Goal: Check status

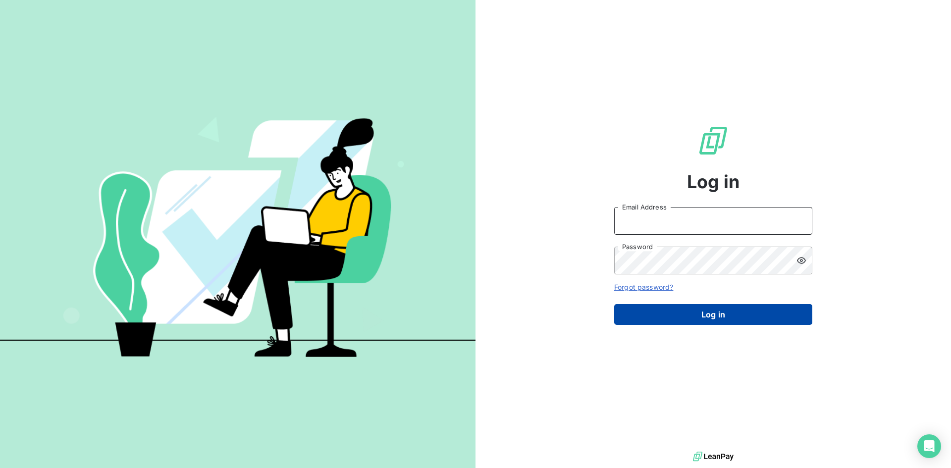
type input "[PERSON_NAME][EMAIL_ADDRESS][DOMAIN_NAME]"
click at [701, 313] on button "Log in" at bounding box center [713, 314] width 198 height 21
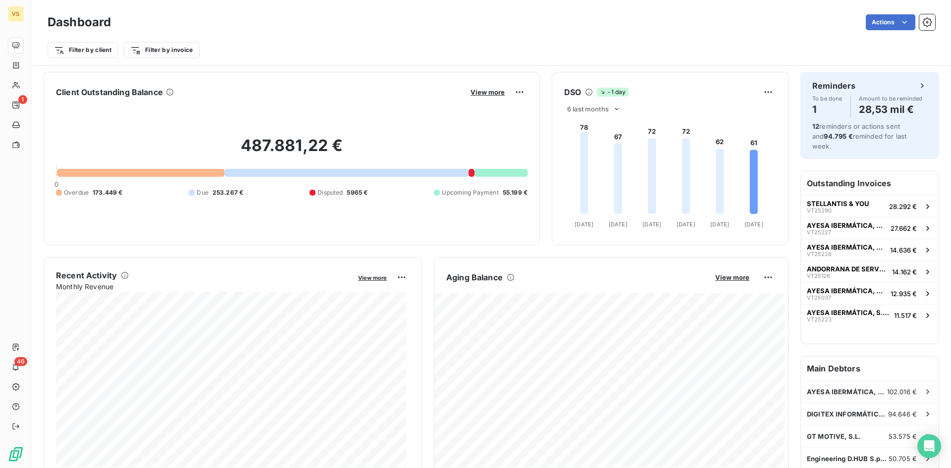
scroll to position [150, 0]
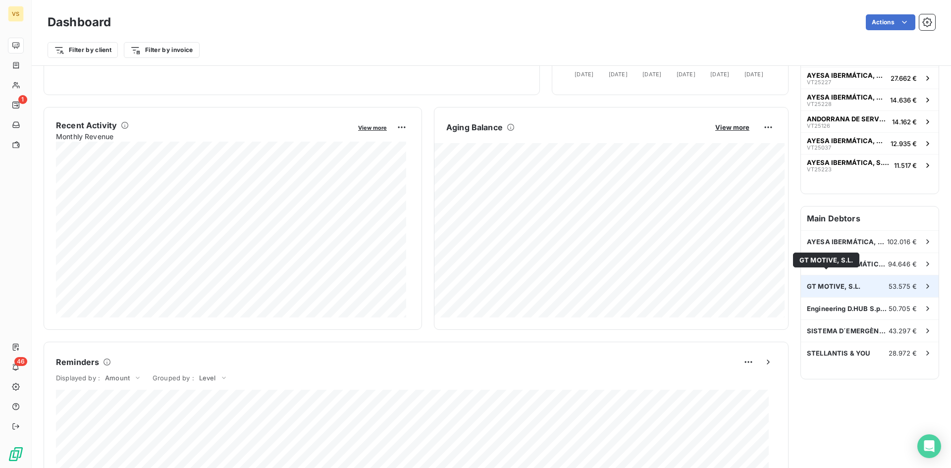
click at [818, 282] on span "GT MOTIVE, S.L." at bounding box center [834, 286] width 54 height 8
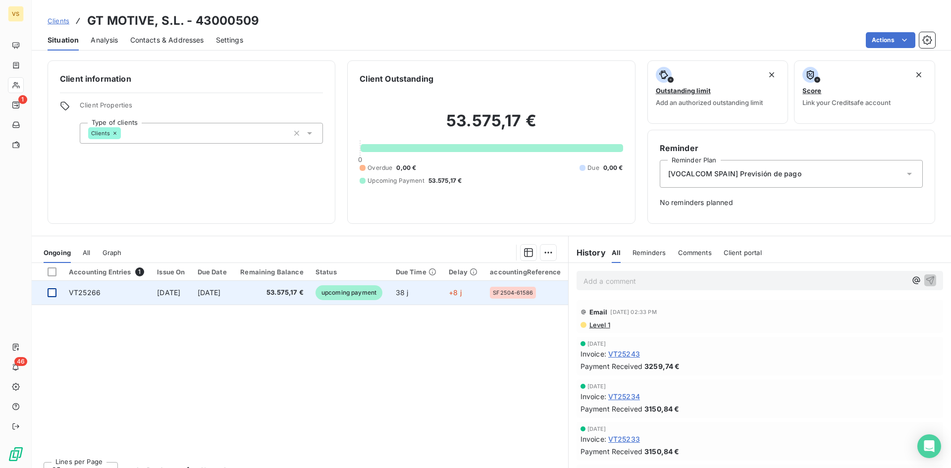
click at [55, 295] on div at bounding box center [52, 292] width 9 height 9
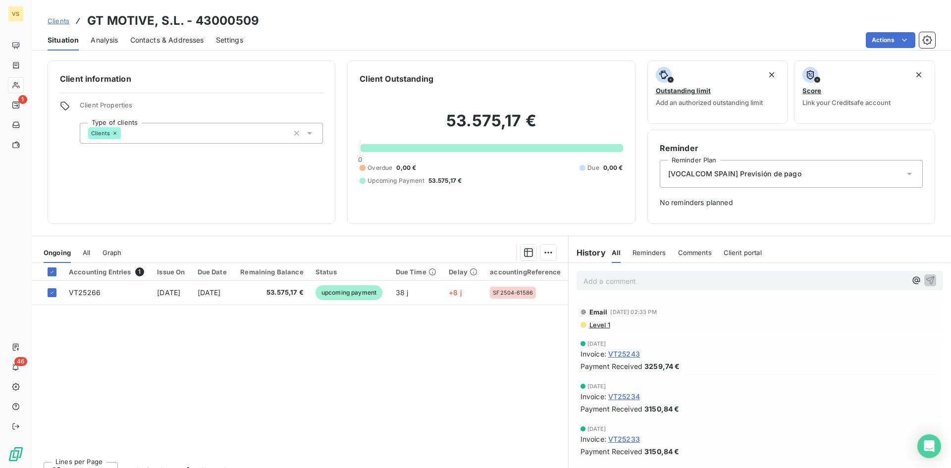
scroll to position [15, 0]
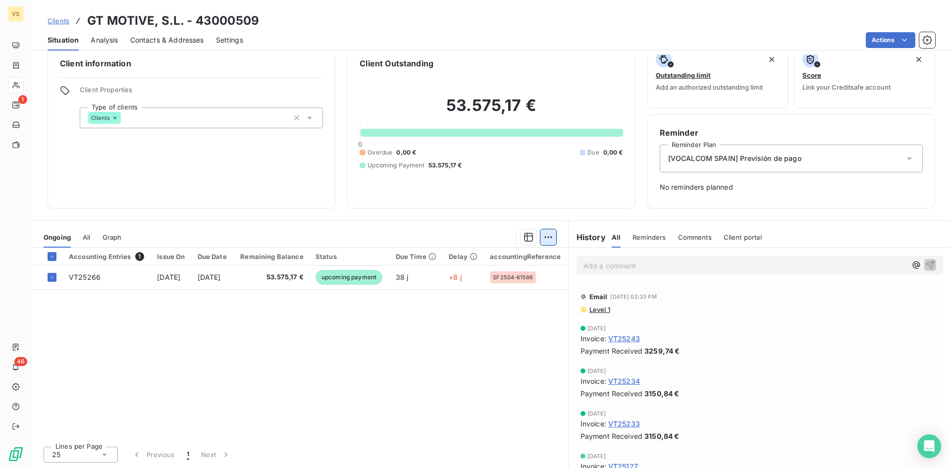
click at [549, 240] on html "VS 1 46 Clients GT MOTIVE, S.L. - 43000509 Situation Analysis Contacts & Addres…" at bounding box center [475, 234] width 951 height 468
click at [478, 325] on html "VS 1 46 Clients GT MOTIVE, S.L. - 43000509 Situation Analysis Contacts & Addres…" at bounding box center [475, 234] width 951 height 468
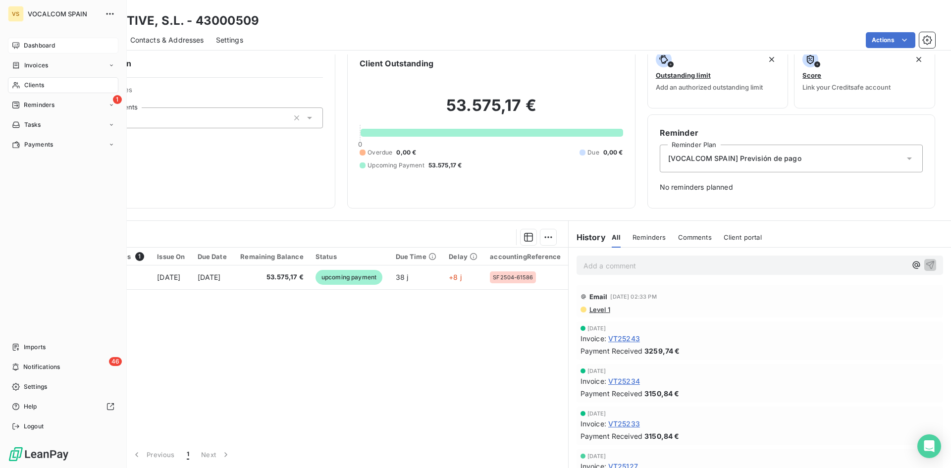
click at [46, 48] on span "Dashboard" at bounding box center [39, 45] width 31 height 9
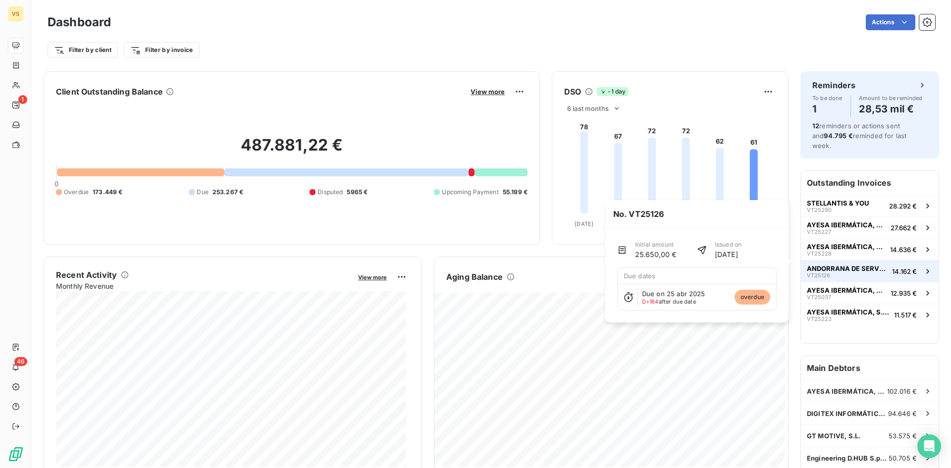
click at [823, 265] on span "ANDORRANA DE SERVEIS D'ATENCIÓ SA" at bounding box center [847, 269] width 81 height 8
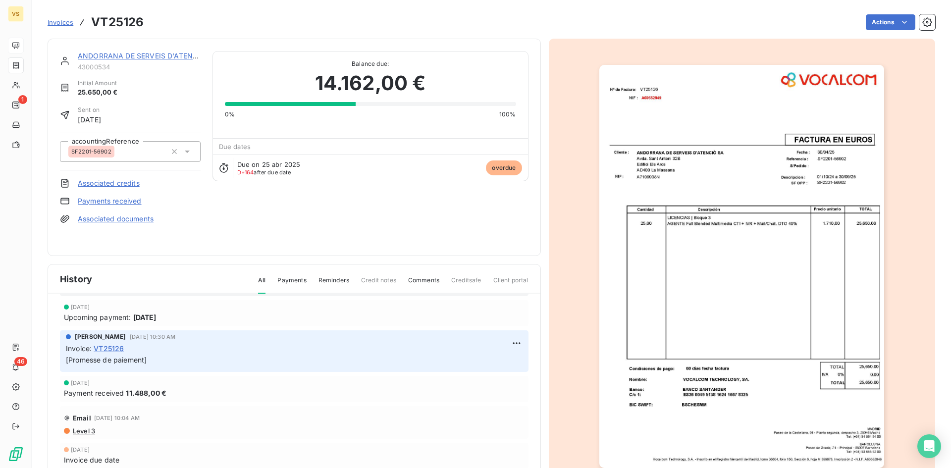
scroll to position [45, 0]
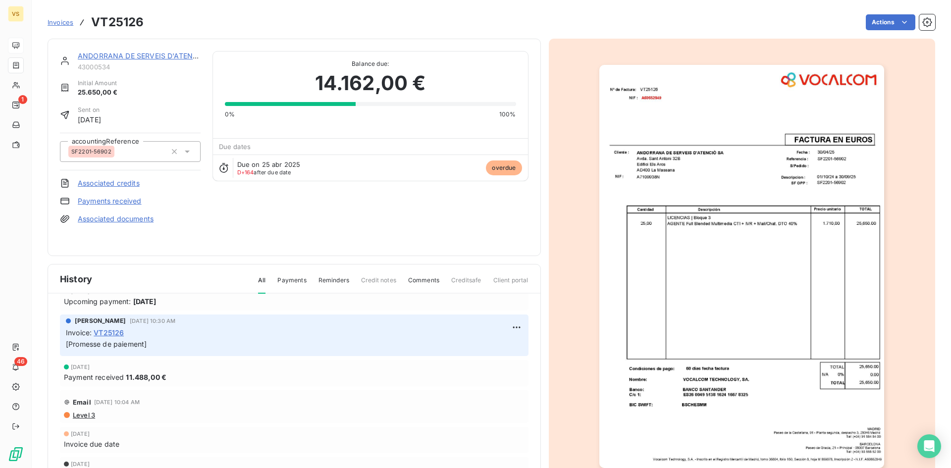
click at [244, 234] on div "ANDORRANA DE SERVEIS D'[PERSON_NAME] 43000534 Initial Amount 25.650,00 € Sent o…" at bounding box center [294, 147] width 469 height 193
